Goal: Navigation & Orientation: Go to known website

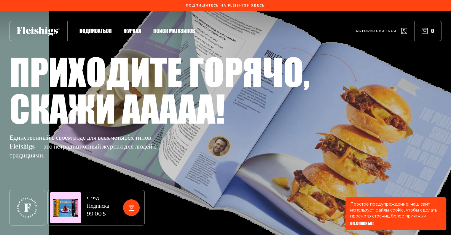
click at [438, 57] on div "Приходите горячо," at bounding box center [225, 71] width 432 height 37
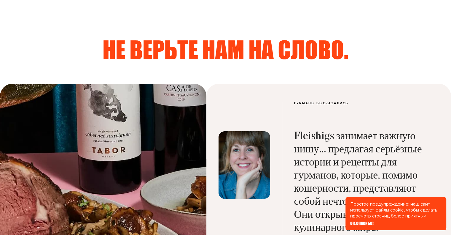
scroll to position [2111, 0]
